Goal: Task Accomplishment & Management: Complete application form

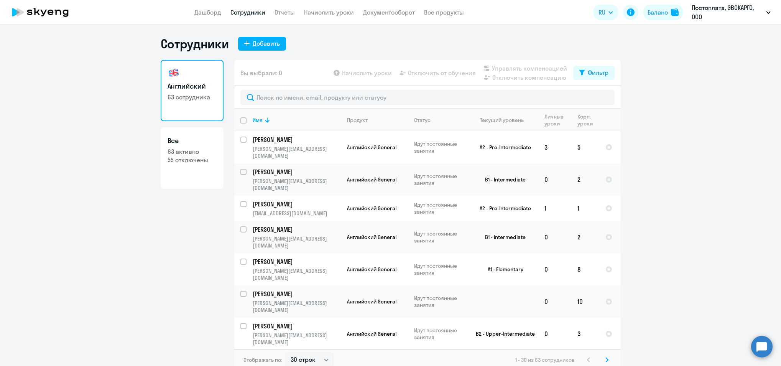
select select "30"
click at [261, 49] on button "Добавить" at bounding box center [262, 44] width 48 height 14
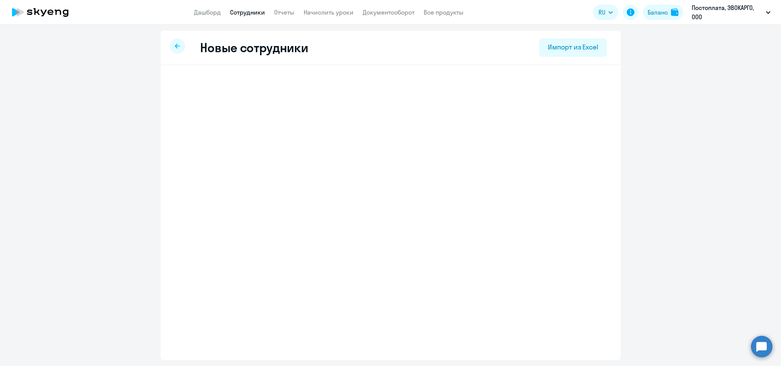
select select "english_adult_not_native_speaker"
select select "3"
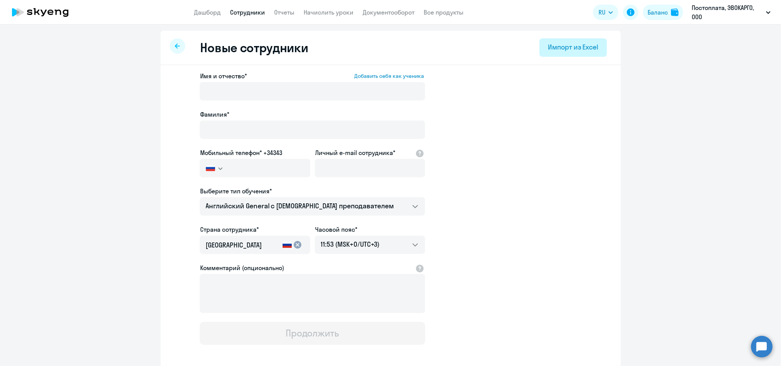
click at [559, 43] on div "Импорт из Excel" at bounding box center [573, 47] width 50 height 10
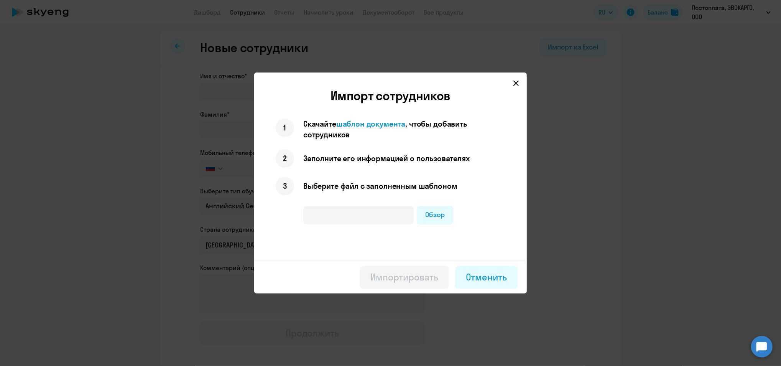
click at [371, 117] on div "Импорт сотрудников 1 Скачайте шаблон документа , чтобы добавить сотрудников 2 З…" at bounding box center [390, 174] width 273 height 173
click at [369, 122] on span "шаблон документа" at bounding box center [370, 124] width 69 height 10
drag, startPoint x: 560, startPoint y: 248, endPoint x: 551, endPoint y: 251, distance: 9.1
click at [560, 248] on div at bounding box center [390, 183] width 781 height 366
click at [502, 266] on button "Отменить" at bounding box center [486, 277] width 62 height 23
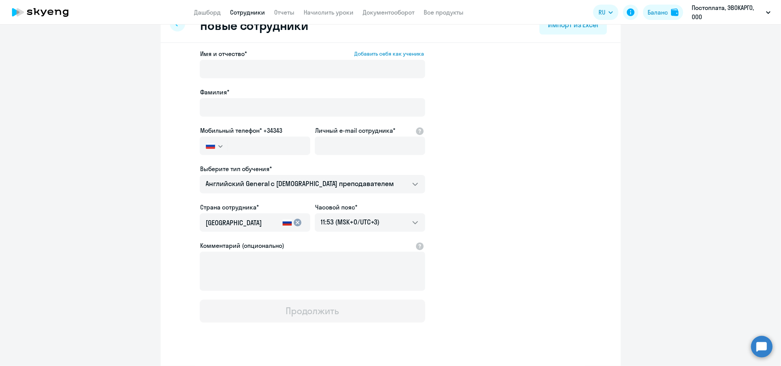
scroll to position [35, 0]
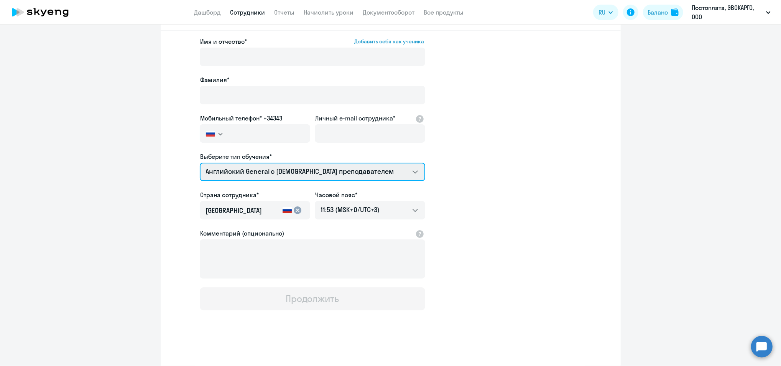
click at [389, 173] on select "Премиум уроки по китайскому языку для взрослых Английский General с [DEMOGRAPHI…" at bounding box center [312, 172] width 225 height 18
click at [388, 173] on select "Премиум уроки по китайскому языку для взрослых Английский General с [DEMOGRAPHI…" at bounding box center [312, 172] width 225 height 18
select select "chinese_adult_not_native_speaker_premium"
click at [200, 163] on select "Премиум уроки по китайскому языку для взрослых Английский General с [DEMOGRAPHI…" at bounding box center [312, 172] width 225 height 18
click at [225, 170] on select "Премиум уроки по китайскому языку для взрослых Английский General с [DEMOGRAPHI…" at bounding box center [312, 172] width 225 height 18
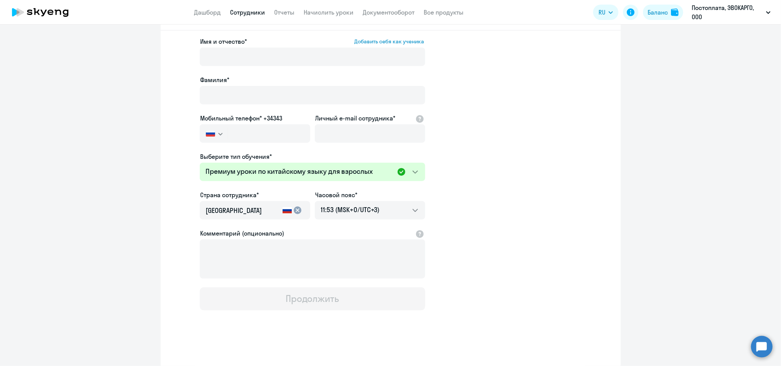
click at [229, 336] on div "Имя и отчество* Добавить себя как ученика [PERSON_NAME]* Мобильный телефон* +34…" at bounding box center [391, 199] width 460 height 337
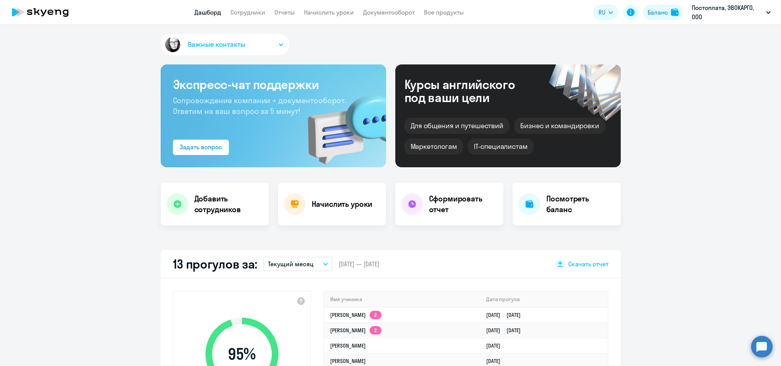
select select "30"
